Goal: Task Accomplishment & Management: Use online tool/utility

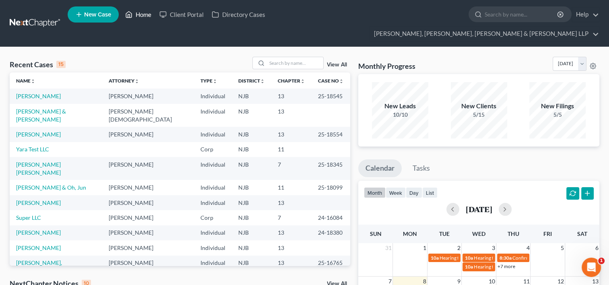
click at [147, 17] on link "Home" at bounding box center [138, 14] width 34 height 14
click at [283, 57] on input "search" at bounding box center [295, 63] width 56 height 12
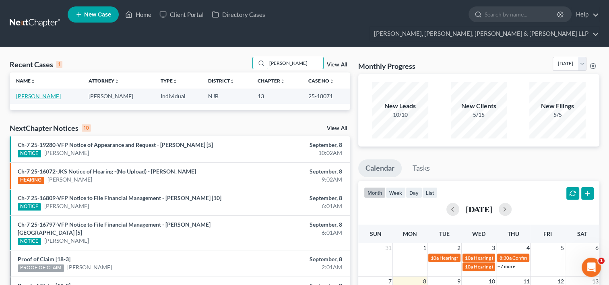
type input "[PERSON_NAME]"
click at [31, 93] on link "[PERSON_NAME]" at bounding box center [38, 96] width 45 height 7
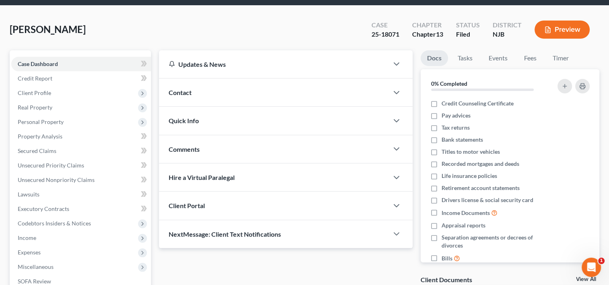
scroll to position [81, 0]
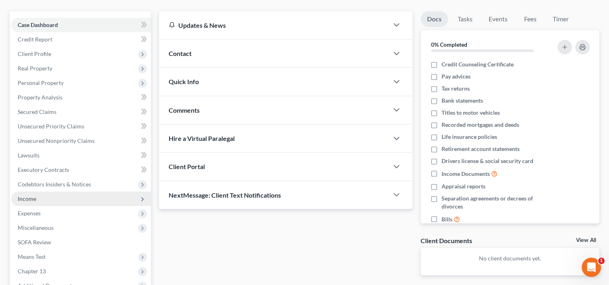
click at [36, 192] on span "Income" at bounding box center [81, 199] width 140 height 14
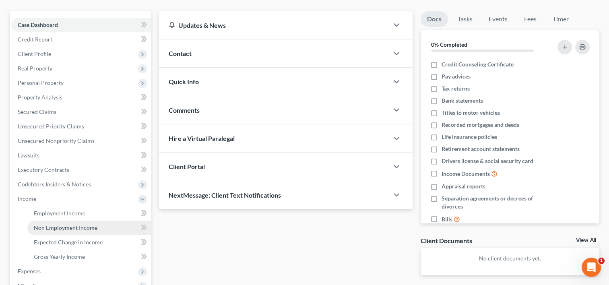
click at [63, 224] on span "Non Employment Income" at bounding box center [66, 227] width 64 height 7
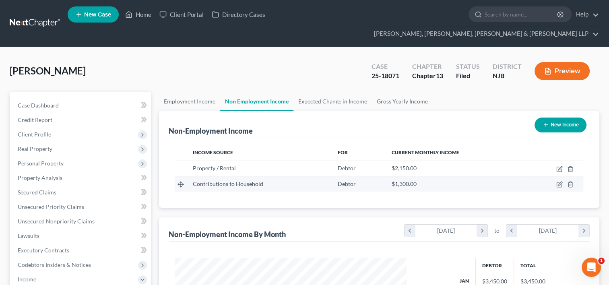
scroll to position [143, 248]
